Goal: Task Accomplishment & Management: Complete application form

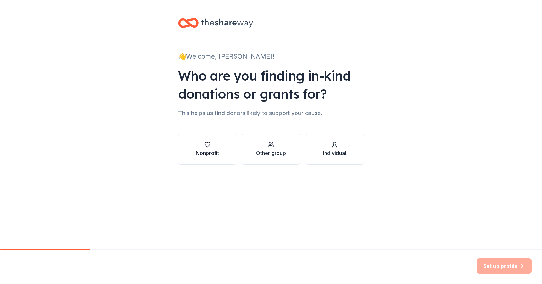
click at [218, 148] on div "Nonprofit" at bounding box center [207, 149] width 23 height 15
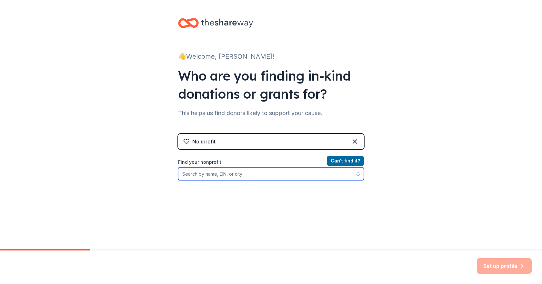
click at [223, 171] on input "Find your nonprofit" at bounding box center [271, 173] width 186 height 13
type input "[GEOGRAPHIC_DATA] PTO"
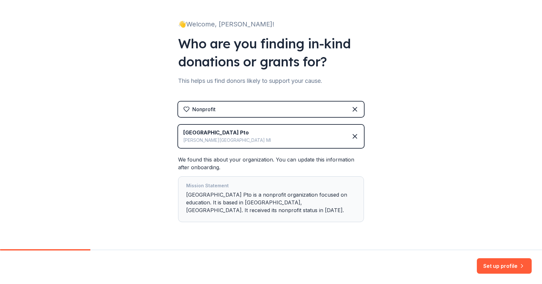
scroll to position [49, 0]
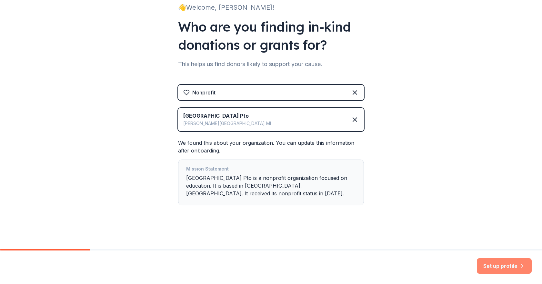
click at [498, 270] on button "Set up profile" at bounding box center [504, 265] width 55 height 15
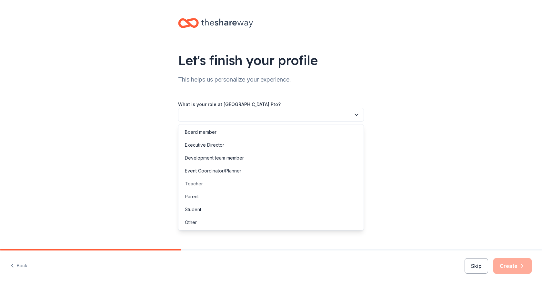
click at [227, 114] on button "button" at bounding box center [271, 115] width 186 height 14
click at [206, 197] on div "Parent" at bounding box center [271, 196] width 183 height 13
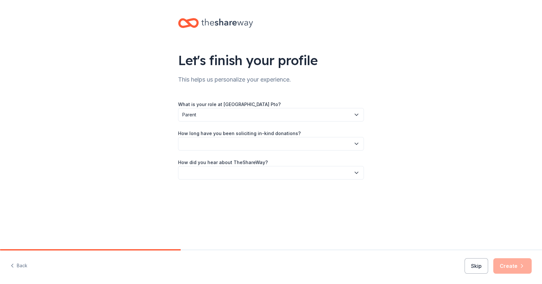
click at [214, 146] on button "button" at bounding box center [271, 144] width 186 height 14
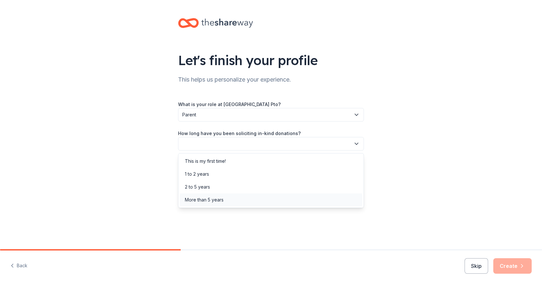
click at [208, 202] on div "More than 5 years" at bounding box center [204, 200] width 39 height 8
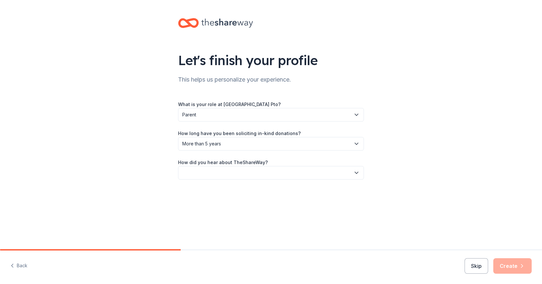
click at [207, 173] on button "button" at bounding box center [271, 173] width 186 height 14
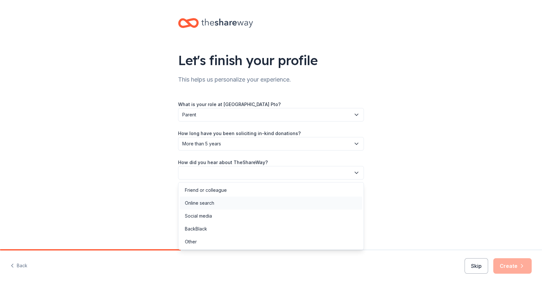
drag, startPoint x: 205, startPoint y: 203, endPoint x: 211, endPoint y: 203, distance: 6.5
click at [204, 203] on div "Online search" at bounding box center [199, 203] width 29 height 8
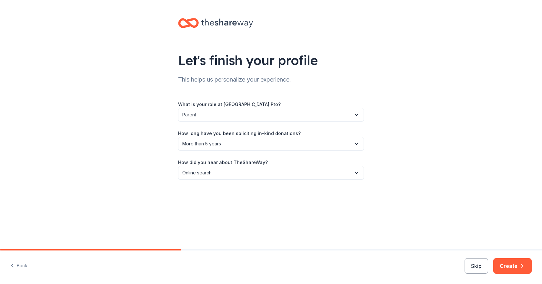
click at [511, 269] on button "Create" at bounding box center [512, 265] width 38 height 15
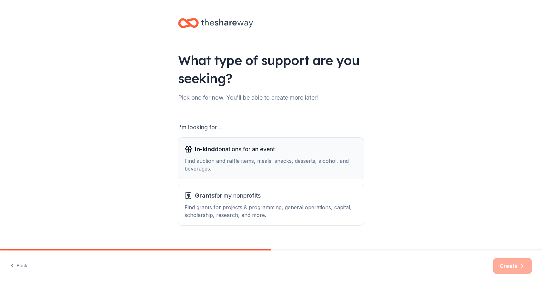
click at [257, 160] on div "Find auction and raffle items, meals, snacks, desserts, alcohol, and beverages." at bounding box center [271, 164] width 173 height 15
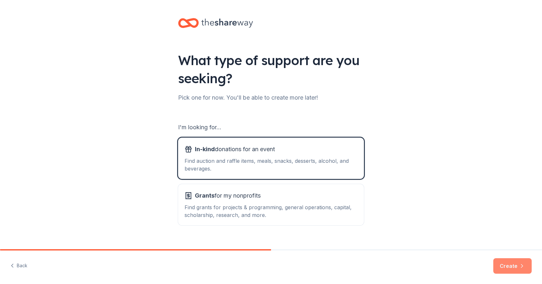
click at [496, 267] on button "Create" at bounding box center [512, 265] width 38 height 15
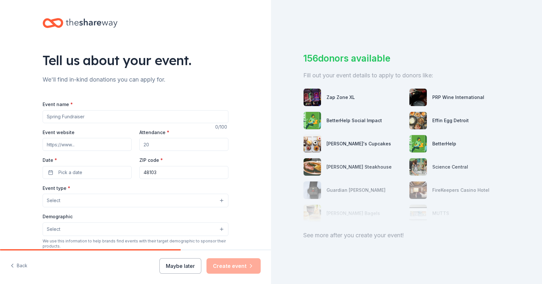
click at [65, 118] on input "Event name *" at bounding box center [136, 116] width 186 height 13
type input "[GEOGRAPHIC_DATA] PTO Auction"
type input "150"
click at [67, 173] on span "Pick a date" at bounding box center [70, 173] width 24 height 8
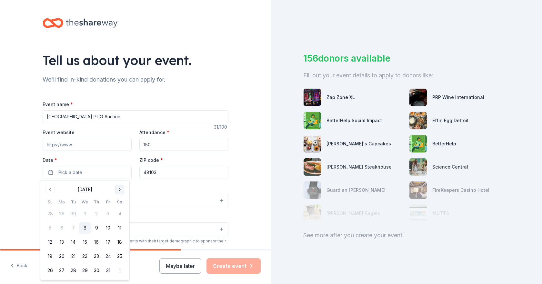
click at [119, 191] on button "Go to next month" at bounding box center [119, 189] width 9 height 9
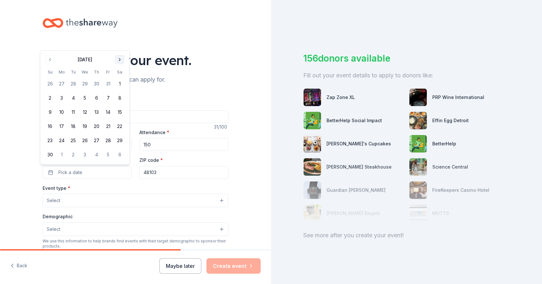
click at [119, 191] on div "Event type * Select" at bounding box center [136, 196] width 186 height 24
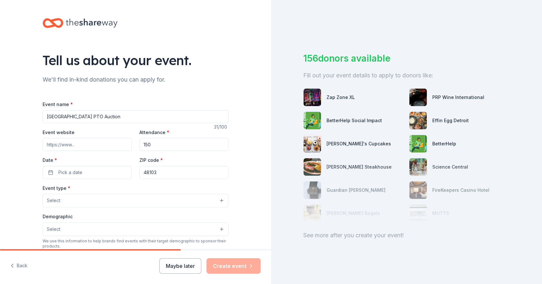
click at [68, 149] on input "Event website" at bounding box center [87, 144] width 89 height 13
type input "[URL][DOMAIN_NAME]"
click at [61, 173] on span "Pick a date" at bounding box center [70, 173] width 24 height 8
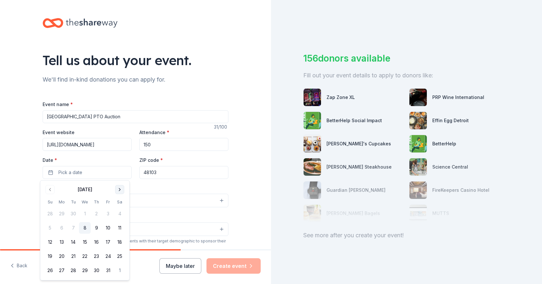
click at [118, 189] on button "Go to next month" at bounding box center [119, 189] width 9 height 9
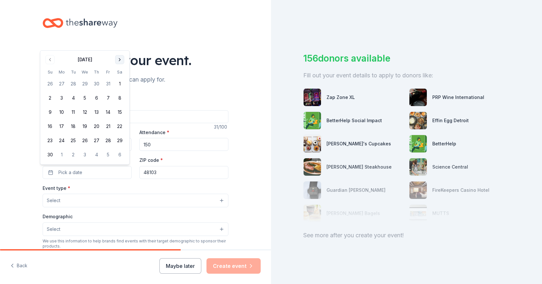
click at [118, 189] on div "Event type * Select" at bounding box center [136, 196] width 186 height 24
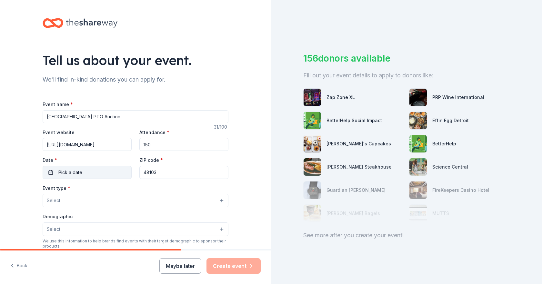
click at [51, 172] on button "Pick a date" at bounding box center [87, 172] width 89 height 13
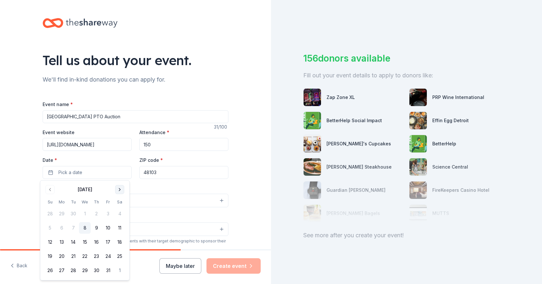
click at [120, 188] on button "Go to next month" at bounding box center [119, 189] width 9 height 9
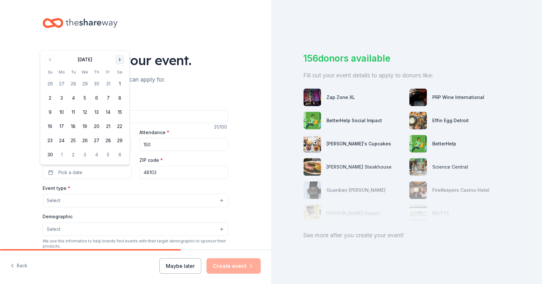
click at [121, 58] on button "Go to next month" at bounding box center [119, 59] width 9 height 9
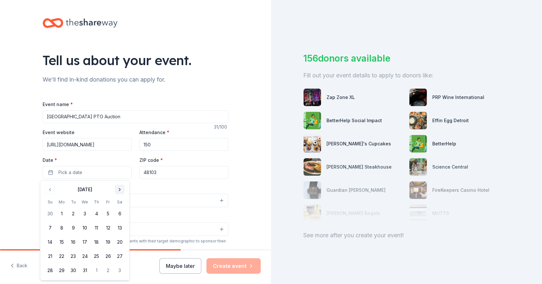
click at [121, 191] on button "Go to next month" at bounding box center [119, 189] width 9 height 9
click at [121, 187] on button "Go to next month" at bounding box center [119, 189] width 9 height 9
click at [109, 214] on button "6" at bounding box center [108, 214] width 12 height 12
click at [144, 186] on div "Event type * Select" at bounding box center [136, 196] width 186 height 24
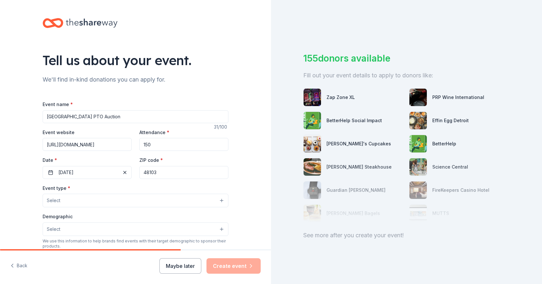
click at [71, 204] on button "Select" at bounding box center [136, 201] width 186 height 14
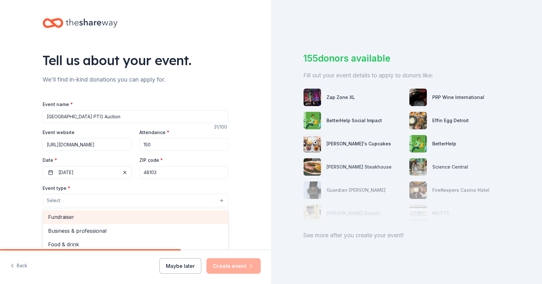
click at [71, 217] on span "Fundraiser" at bounding box center [135, 217] width 175 height 8
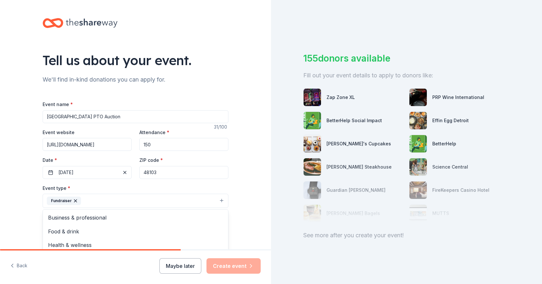
click at [17, 203] on div "Tell us about your event. We'll find in-kind donations you can apply for. Event…" at bounding box center [135, 215] width 271 height 430
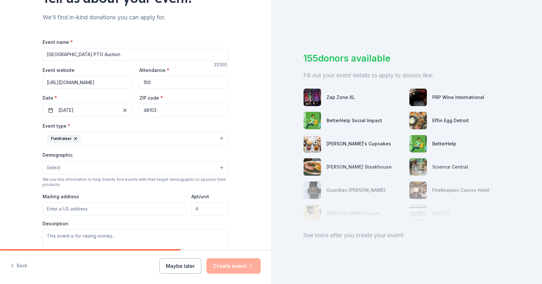
scroll to position [65, 0]
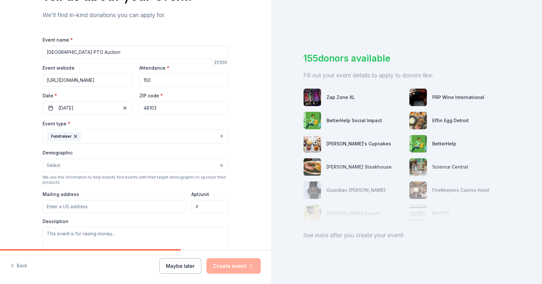
click at [78, 163] on button "Select" at bounding box center [136, 166] width 186 height 14
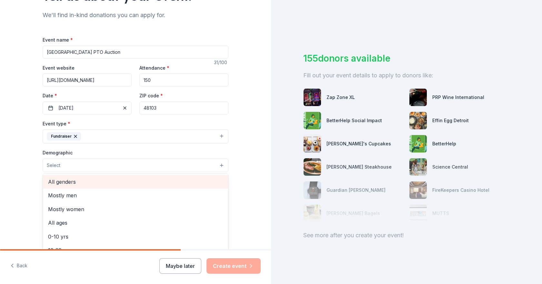
click at [76, 182] on span "All genders" at bounding box center [135, 182] width 175 height 8
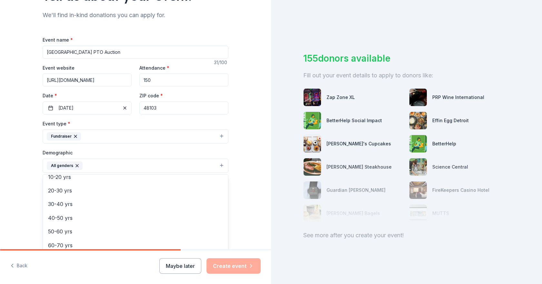
scroll to position [61, 0]
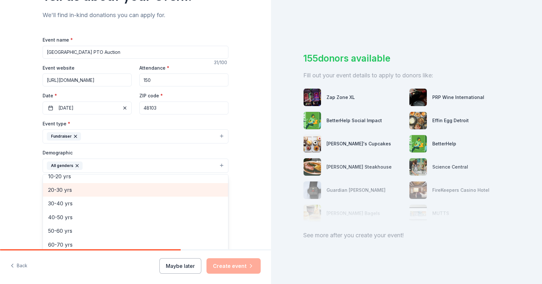
click at [61, 187] on span "20-30 yrs" at bounding box center [135, 190] width 175 height 8
click at [60, 190] on span "30-40 yrs" at bounding box center [135, 190] width 175 height 8
click at [60, 192] on span "40-50 yrs" at bounding box center [135, 190] width 175 height 8
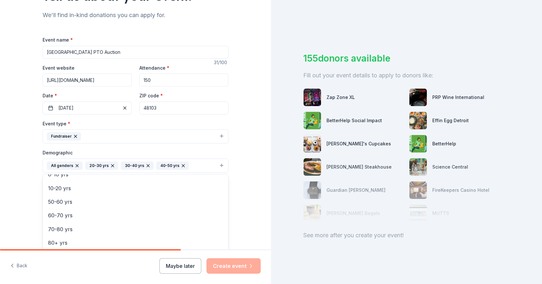
click at [6, 195] on div "Tell us about your event. We'll find in-kind donations you can apply for. Event…" at bounding box center [135, 150] width 271 height 431
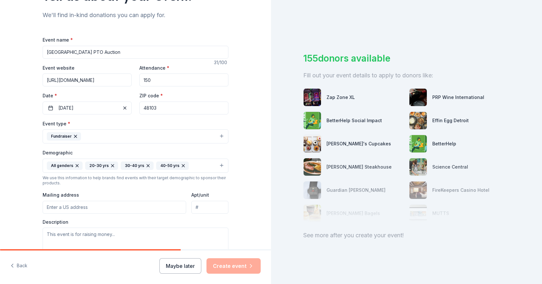
click at [62, 210] on input "Mailing address" at bounding box center [115, 207] width 144 height 13
click at [84, 236] on textarea at bounding box center [136, 242] width 186 height 29
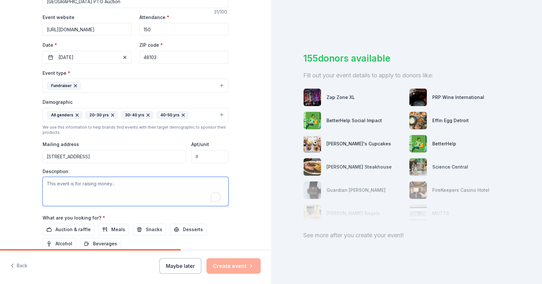
scroll to position [129, 0]
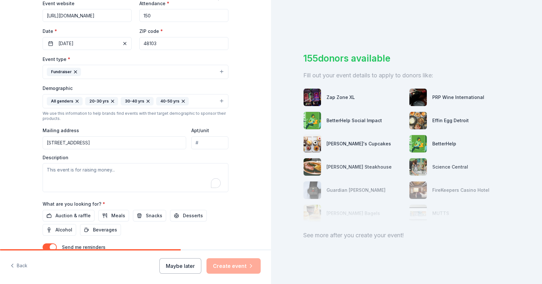
click at [96, 139] on input "[STREET_ADDRESS]" at bounding box center [115, 143] width 144 height 13
type input "[STREET_ADDRESS]"
click at [96, 172] on textarea "To enrich screen reader interactions, please activate Accessibility in Grammarl…" at bounding box center [136, 177] width 186 height 29
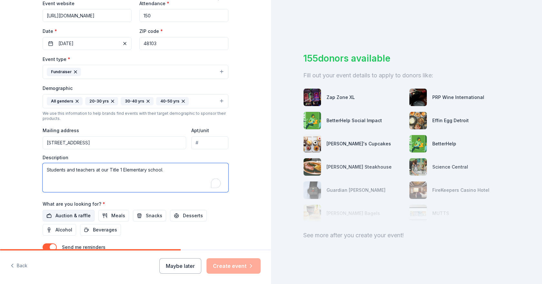
type textarea "Students and teachers at our Title 1 Elementary school."
click at [76, 217] on span "Auction & raffle" at bounding box center [73, 216] width 35 height 8
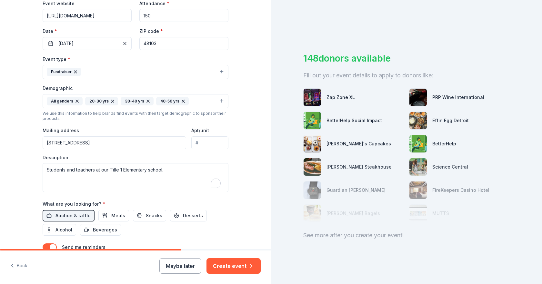
click at [218, 220] on div "Auction & raffle Meals Snacks Desserts Alcohol Beverages" at bounding box center [136, 223] width 186 height 26
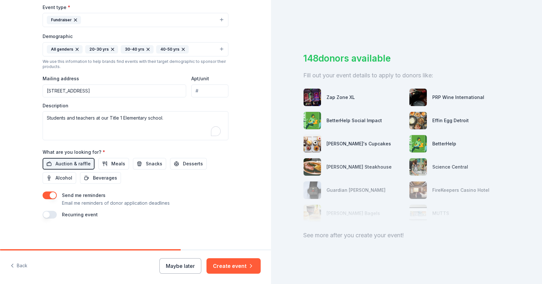
scroll to position [181, 0]
click at [231, 265] on button "Create event" at bounding box center [234, 265] width 54 height 15
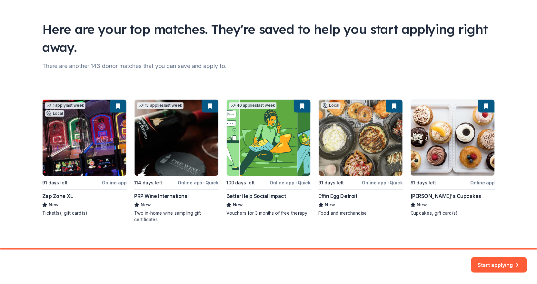
scroll to position [37, 0]
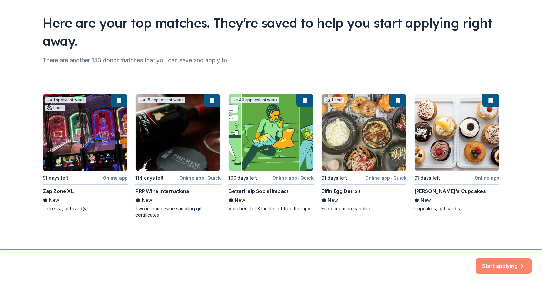
click at [517, 258] on button "Start applying" at bounding box center [504, 262] width 56 height 15
click at [509, 265] on div "Start applying" at bounding box center [504, 265] width 56 height 15
click at [467, 143] on div "1 apply last week Local 91 days left Online app Zap Zone XL New Ticket(s), gift…" at bounding box center [271, 156] width 457 height 125
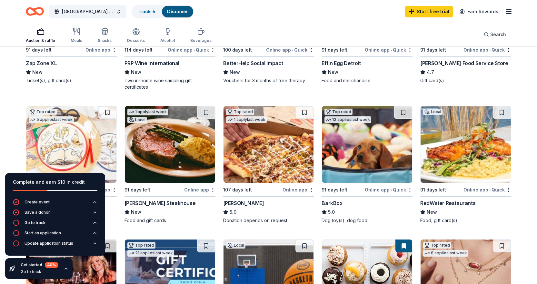
scroll to position [161, 0]
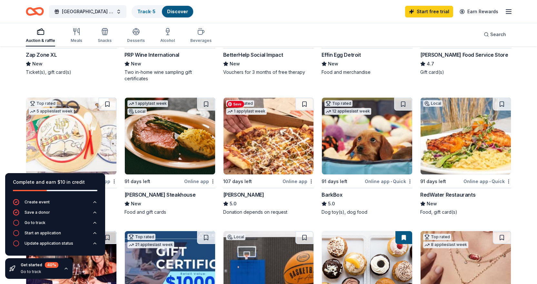
click at [249, 135] on img at bounding box center [269, 136] width 90 height 77
click at [354, 140] on img at bounding box center [367, 136] width 90 height 77
click at [86, 182] on div "Complete and earn $10 in credit" at bounding box center [55, 182] width 85 height 8
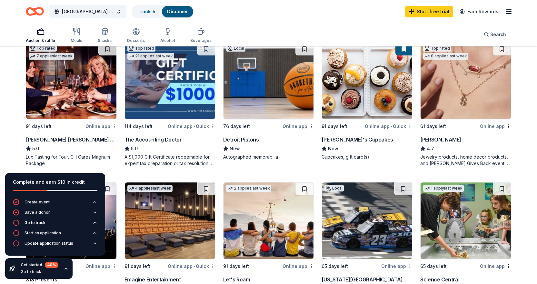
scroll to position [355, 0]
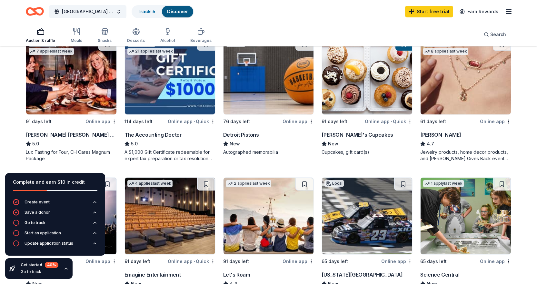
click at [450, 134] on div "[PERSON_NAME]" at bounding box center [440, 135] width 41 height 8
click at [352, 75] on img at bounding box center [367, 76] width 90 height 77
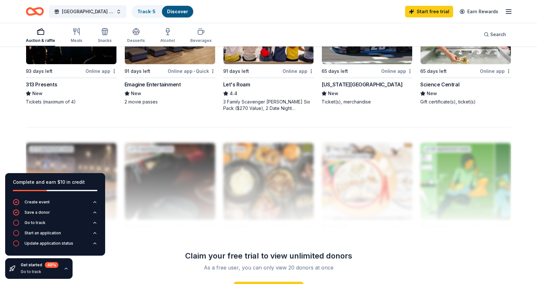
scroll to position [647, 0]
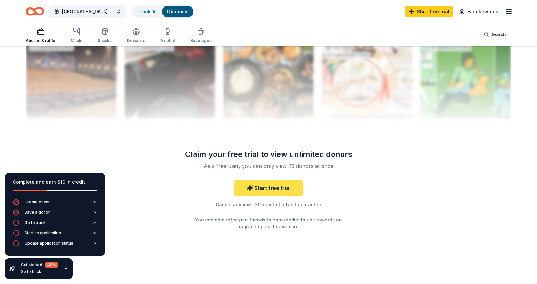
click at [254, 181] on link "Start free trial" at bounding box center [269, 187] width 70 height 15
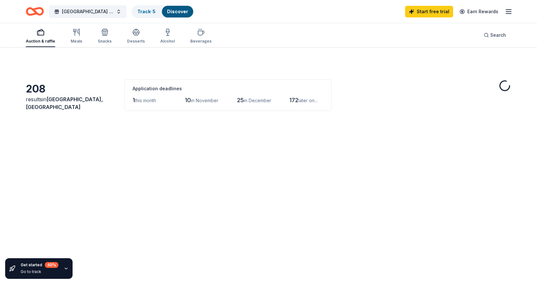
scroll to position [647, 0]
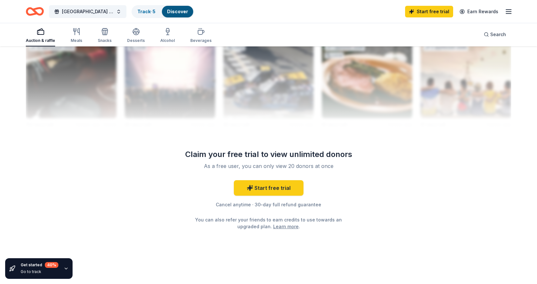
click at [460, 126] on div at bounding box center [269, 76] width 486 height 103
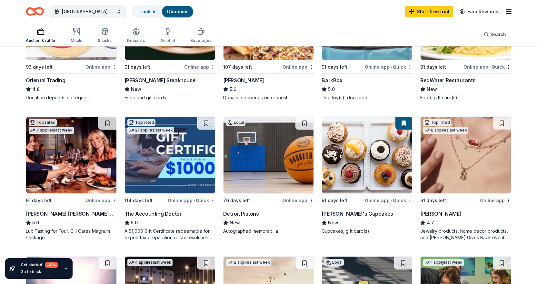
scroll to position [260, 0]
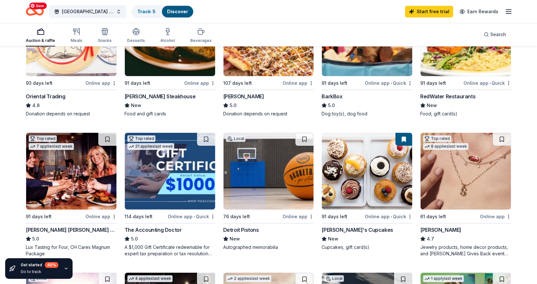
click at [69, 31] on div "Auction & raffle Meals Snacks Desserts Alcohol Beverages" at bounding box center [119, 35] width 186 height 21
click at [74, 34] on icon "button" at bounding box center [77, 32] width 8 height 8
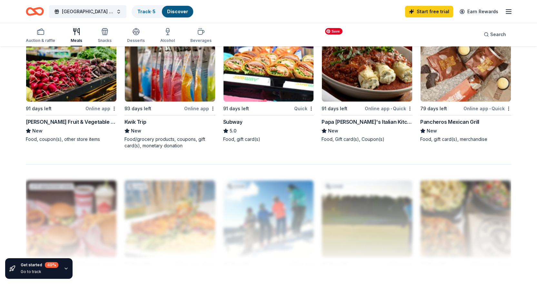
scroll to position [516, 0]
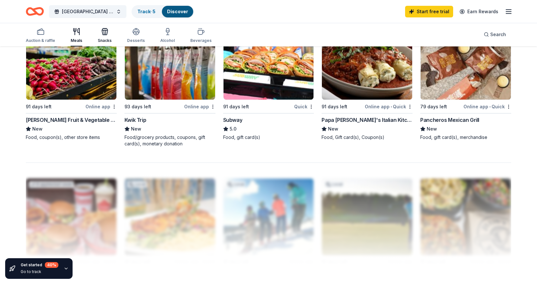
click at [98, 38] on div "Snacks" at bounding box center [105, 40] width 14 height 5
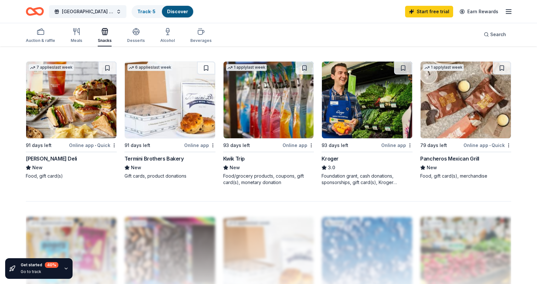
scroll to position [516, 0]
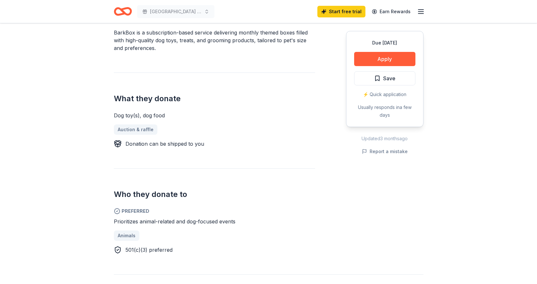
scroll to position [194, 0]
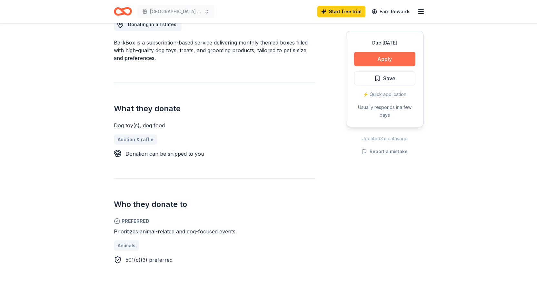
click at [397, 59] on button "Apply" at bounding box center [384, 59] width 61 height 14
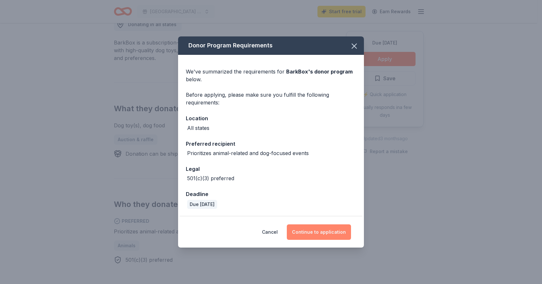
click at [317, 231] on button "Continue to application" at bounding box center [319, 232] width 64 height 15
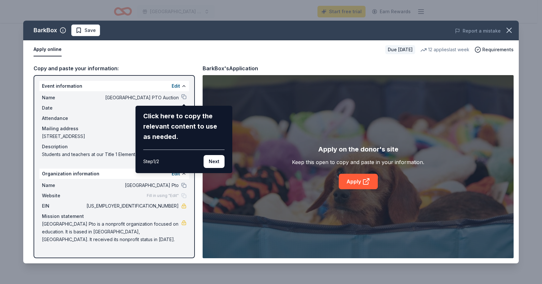
click at [348, 181] on div "BarkBox Save Report a mistake Apply online Due in 91 days 12 applies last week …" at bounding box center [271, 142] width 496 height 243
click at [358, 183] on div "BarkBox Save Report a mistake Apply online Due in 91 days 12 applies last week …" at bounding box center [271, 142] width 496 height 243
click at [207, 164] on button "Next" at bounding box center [214, 161] width 21 height 13
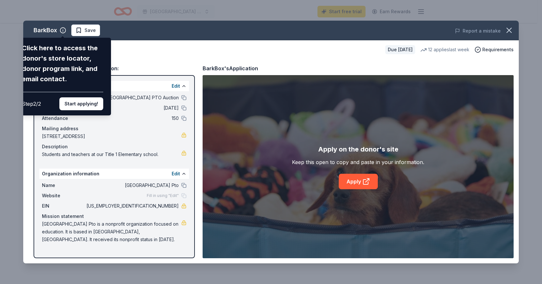
click at [84, 101] on button "Start applying!" at bounding box center [81, 103] width 44 height 13
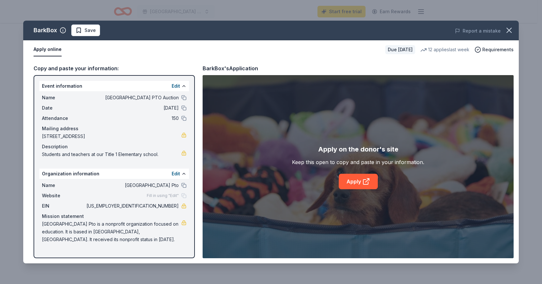
click at [355, 177] on div "BarkBox Save Report a mistake Apply online Due in 91 days 12 applies last week …" at bounding box center [271, 142] width 496 height 243
click at [366, 184] on div "BarkBox Save Report a mistake Apply online Due in 91 days 12 applies last week …" at bounding box center [271, 142] width 496 height 243
click at [514, 32] on button "button" at bounding box center [509, 30] width 14 height 14
